Goal: Task Accomplishment & Management: Use online tool/utility

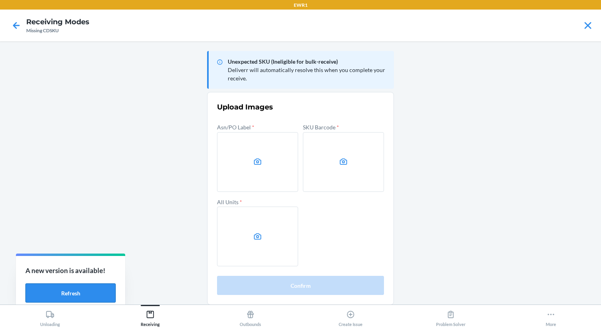
click at [78, 293] on button "Refresh" at bounding box center [70, 292] width 90 height 19
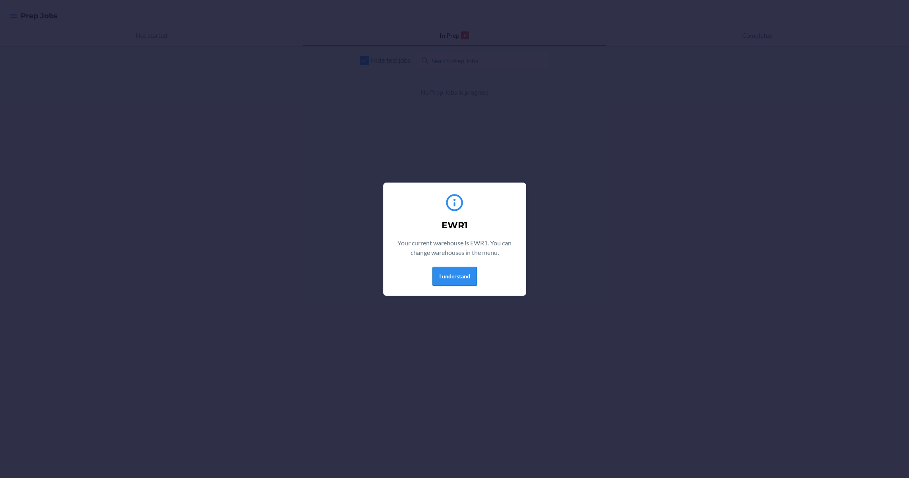
click at [447, 275] on button "I understand" at bounding box center [455, 276] width 45 height 19
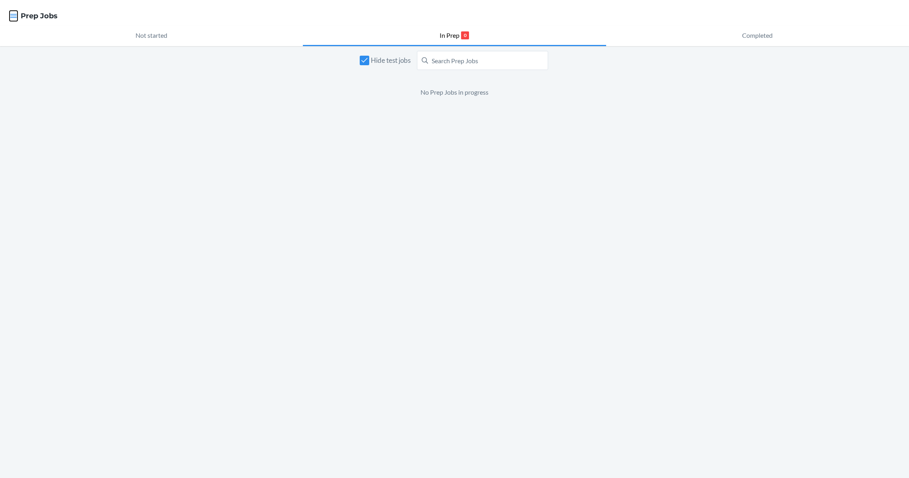
click at [16, 17] on icon "button" at bounding box center [14, 16] width 8 height 8
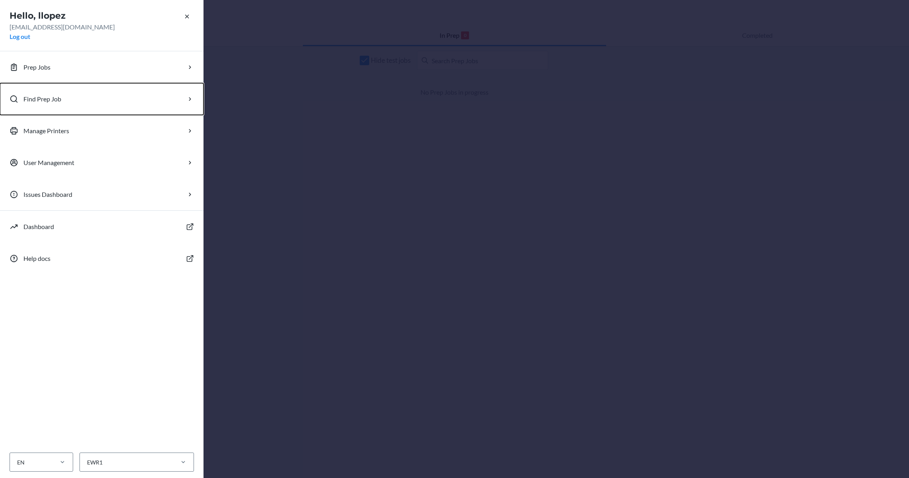
click at [55, 98] on p "Find Prep Job" at bounding box center [42, 99] width 38 height 10
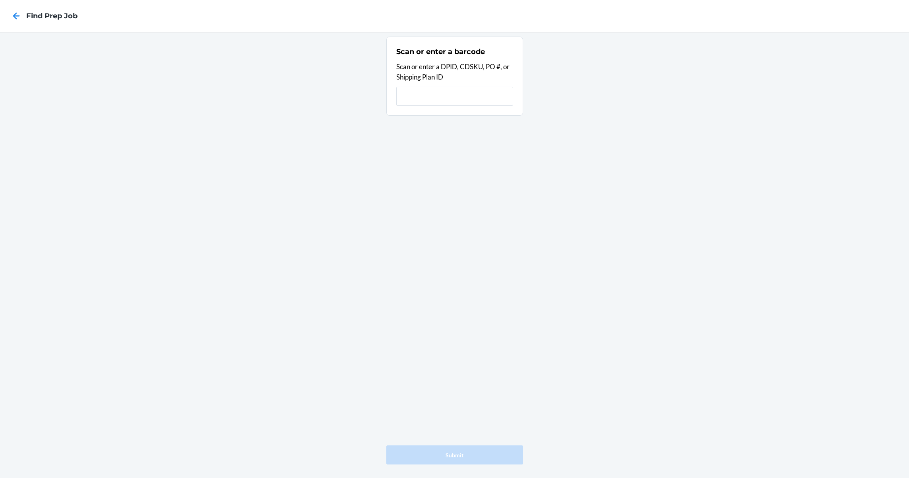
type input "9933064"
